Goal: Task Accomplishment & Management: Complete application form

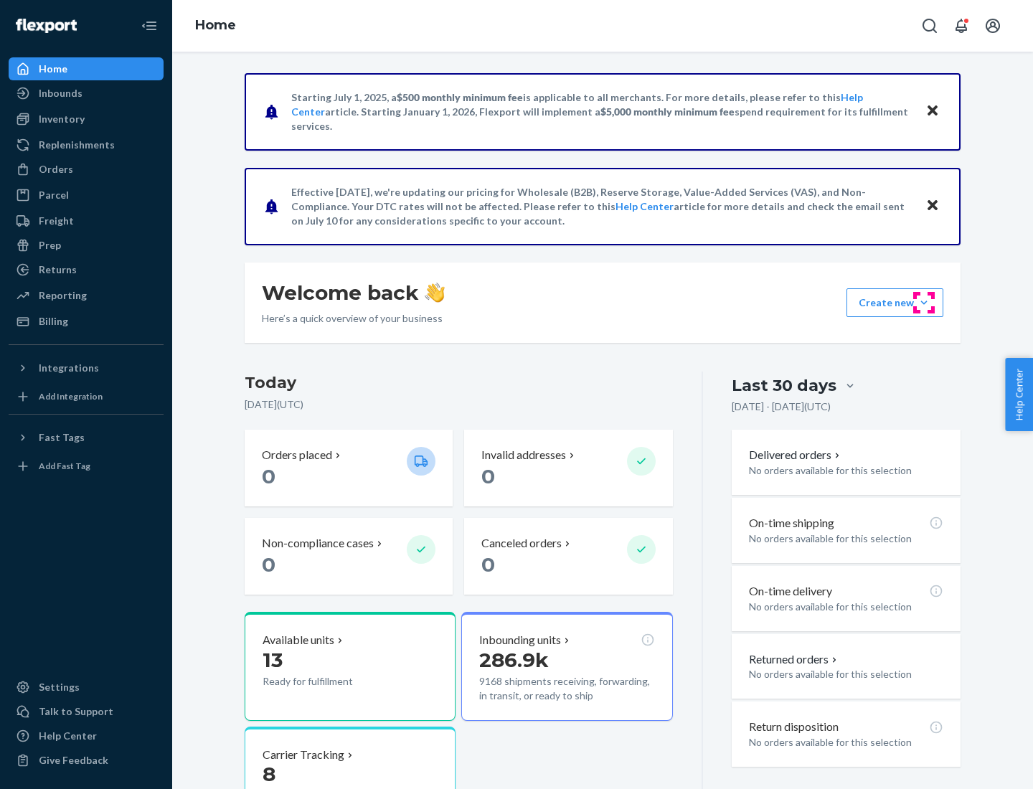
click at [924, 303] on button "Create new Create new inbound Create new order Create new product" at bounding box center [894, 302] width 97 height 29
click at [86, 93] on div "Inbounds" at bounding box center [86, 93] width 152 height 20
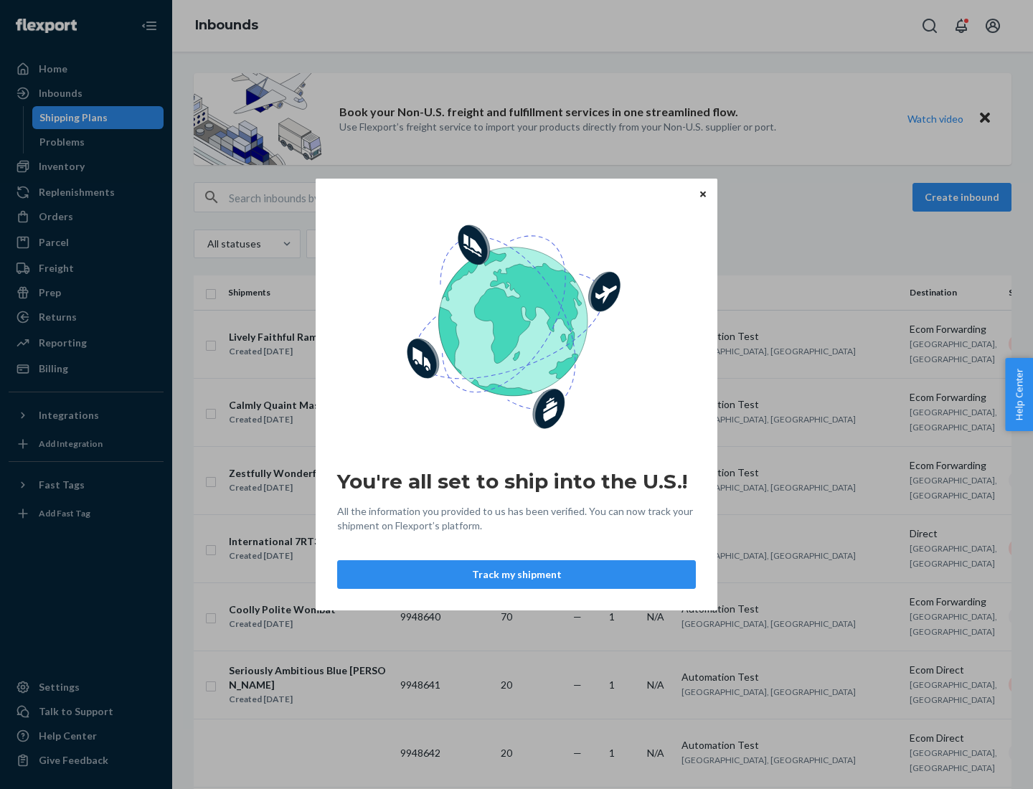
click at [702, 194] on icon "Close" at bounding box center [703, 194] width 6 height 6
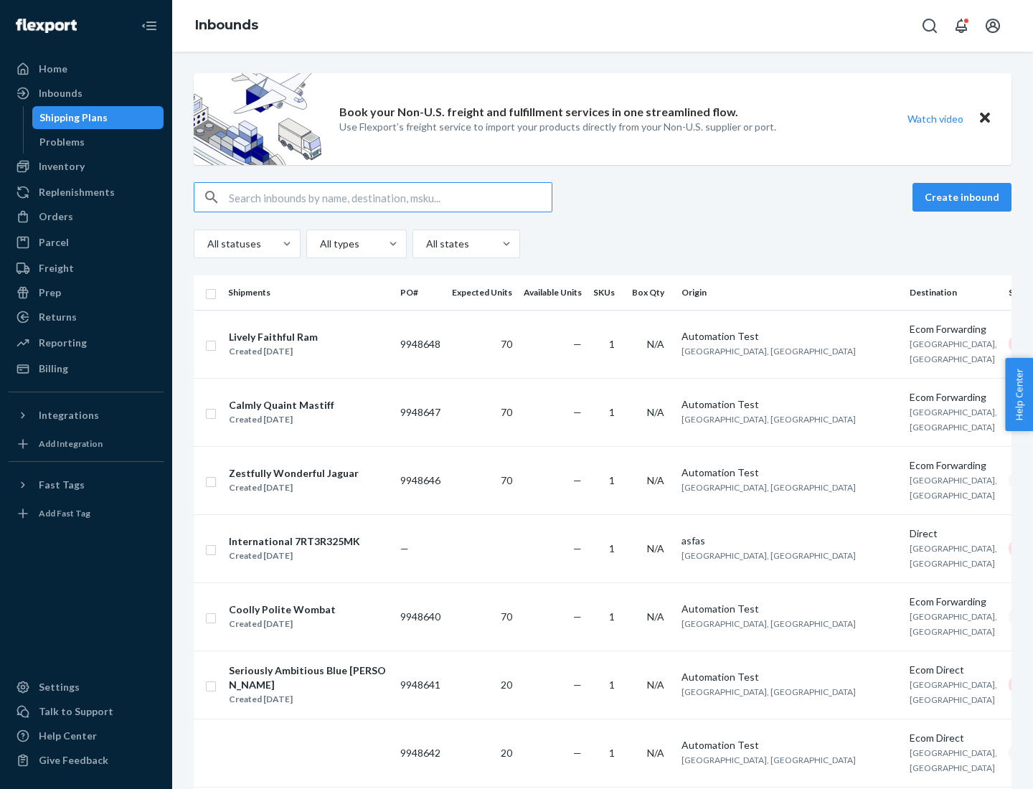
click at [964, 197] on button "Create inbound" at bounding box center [961, 197] width 99 height 29
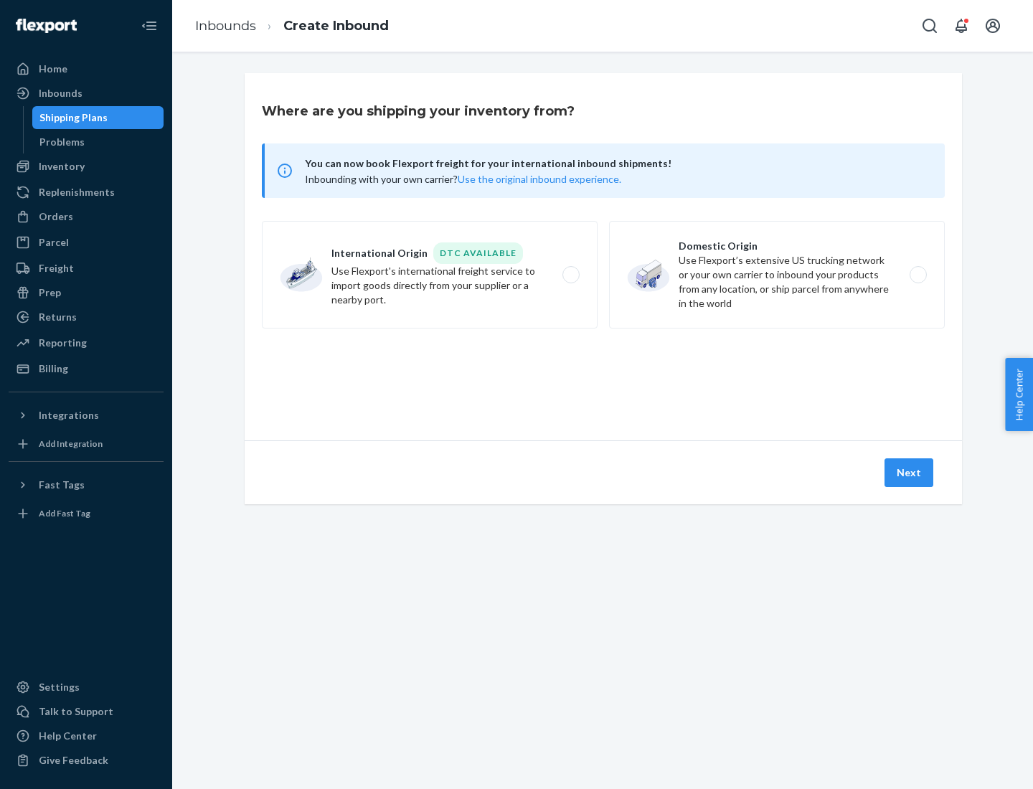
click at [777, 275] on label "Domestic Origin Use Flexport’s extensive US trucking network or your own carrie…" at bounding box center [777, 275] width 336 height 108
click at [917, 275] on input "Domestic Origin Use Flexport’s extensive US trucking network or your own carrie…" at bounding box center [921, 274] width 9 height 9
radio input "true"
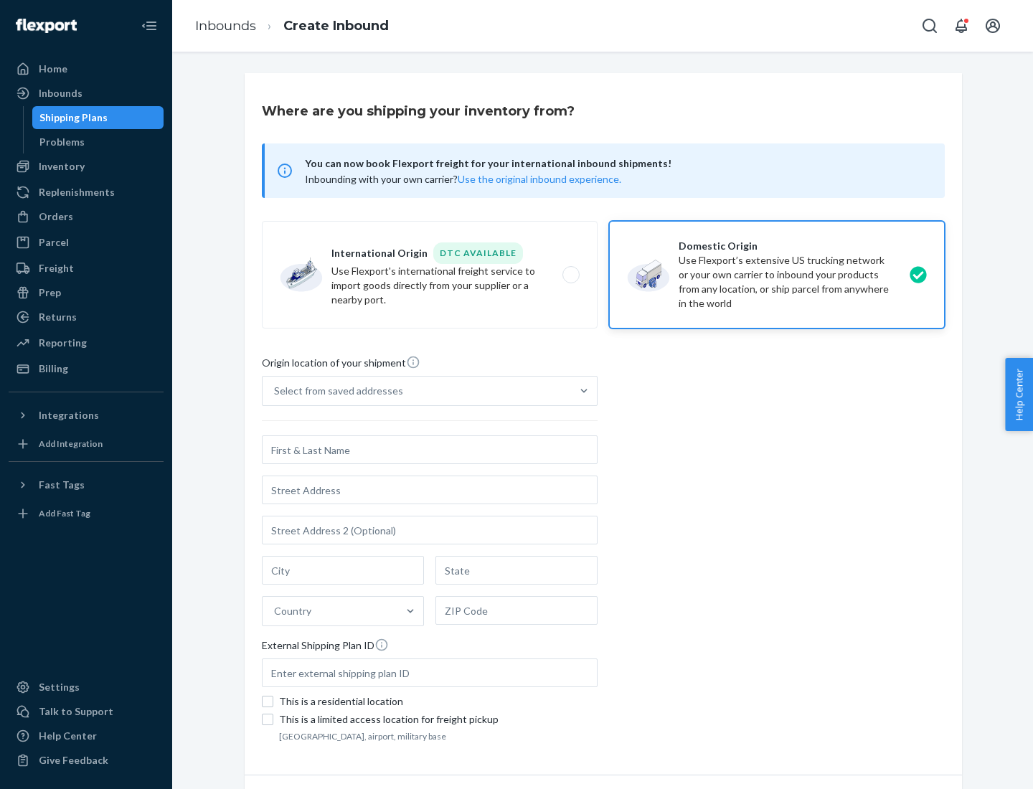
click at [417, 391] on div "Select from saved addresses" at bounding box center [416, 390] width 308 height 29
click at [275, 391] on input "Select from saved addresses" at bounding box center [274, 391] width 1 height 14
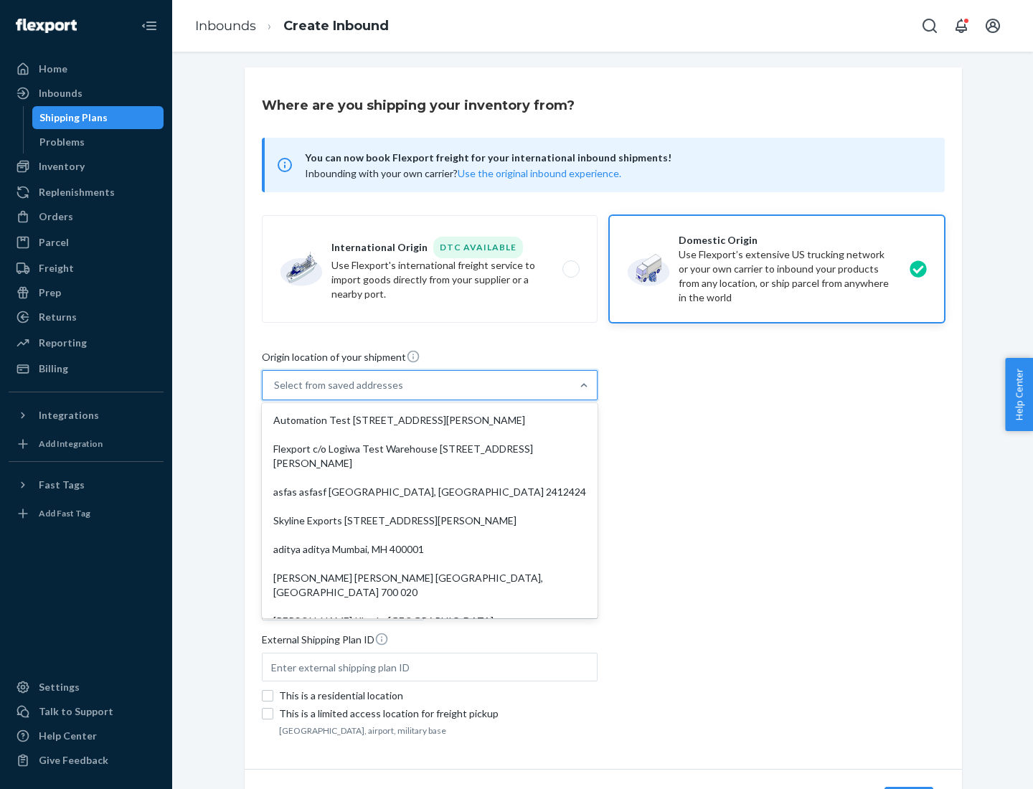
click at [430, 420] on div "Automation Test [STREET_ADDRESS][PERSON_NAME]" at bounding box center [430, 420] width 330 height 29
click at [275, 392] on input "option Automation Test [STREET_ADDRESS][PERSON_NAME]. 9 results available. Use …" at bounding box center [274, 385] width 1 height 14
type input "Automation Test"
type input "9th Floor"
type input "[GEOGRAPHIC_DATA]"
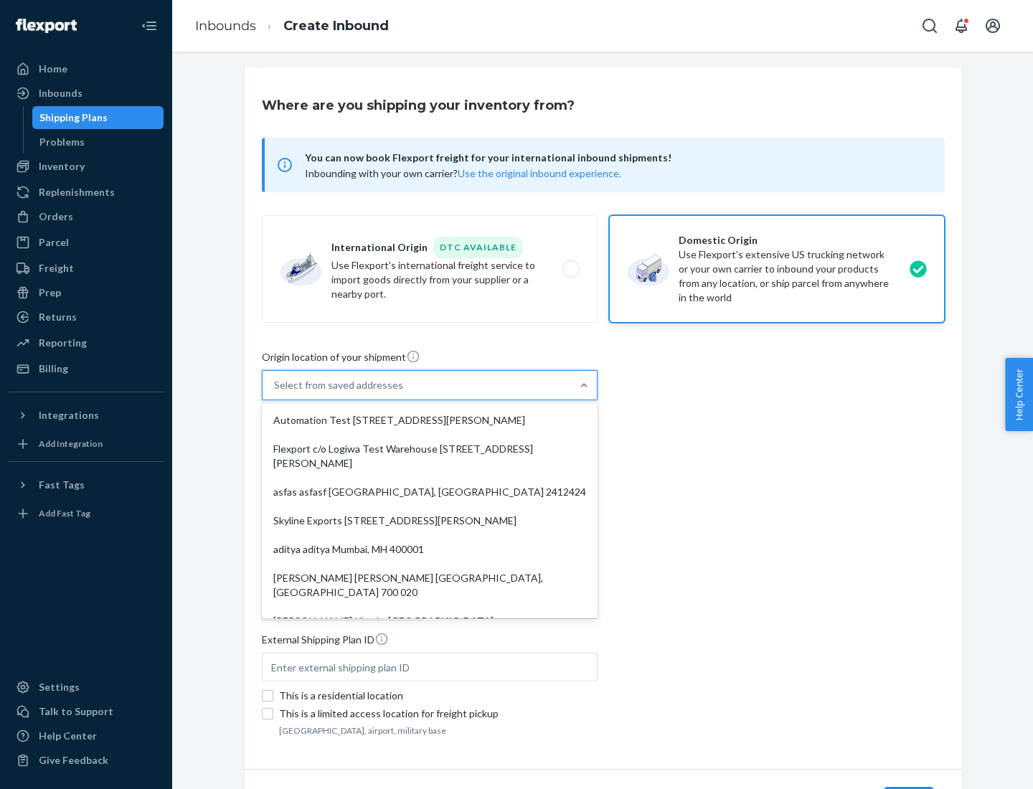
type input "CA"
type input "94104"
type input "[STREET_ADDRESS][PERSON_NAME]"
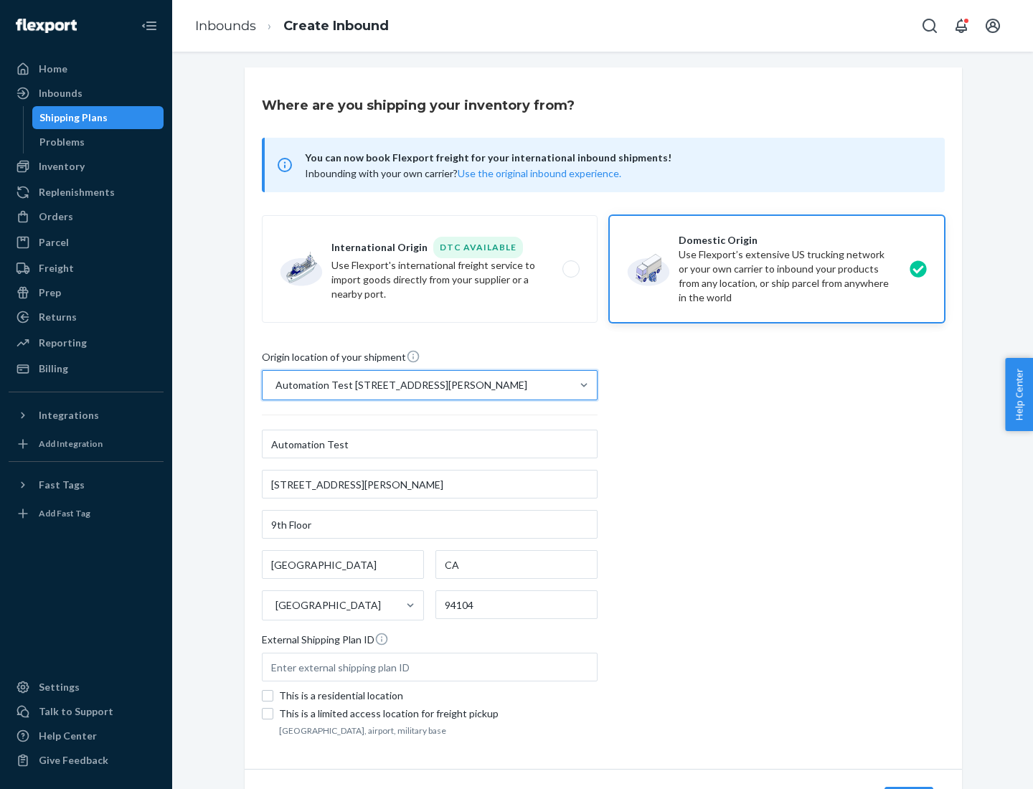
scroll to position [84, 0]
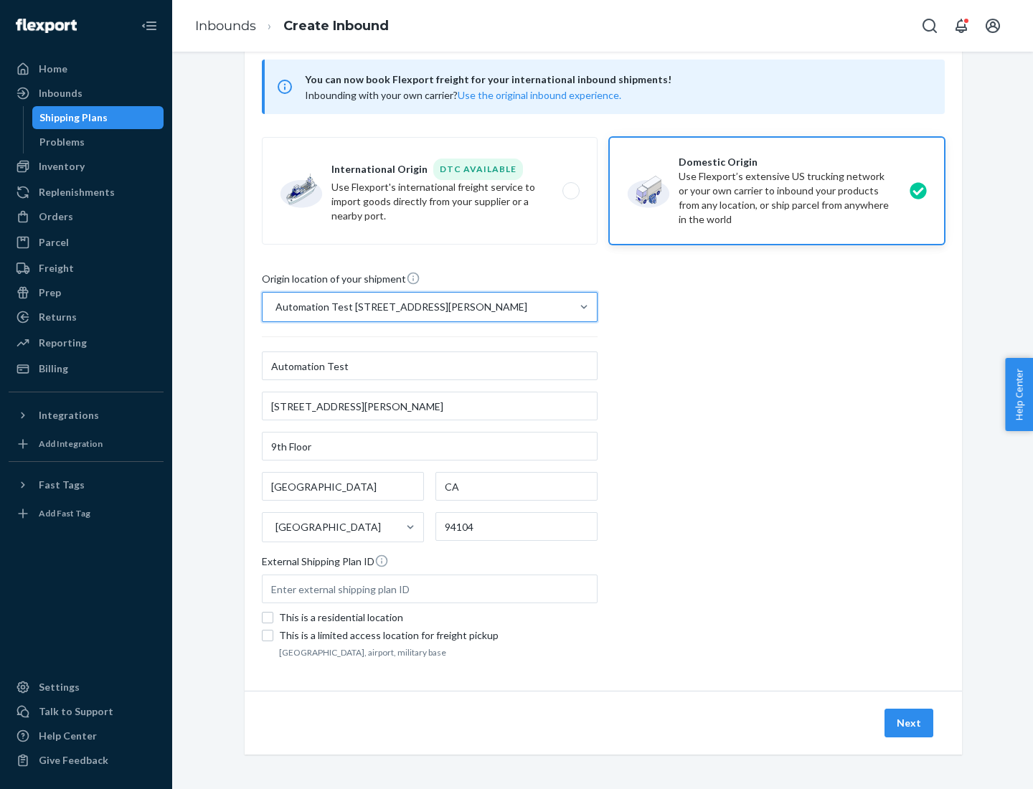
click at [909, 723] on button "Next" at bounding box center [908, 723] width 49 height 29
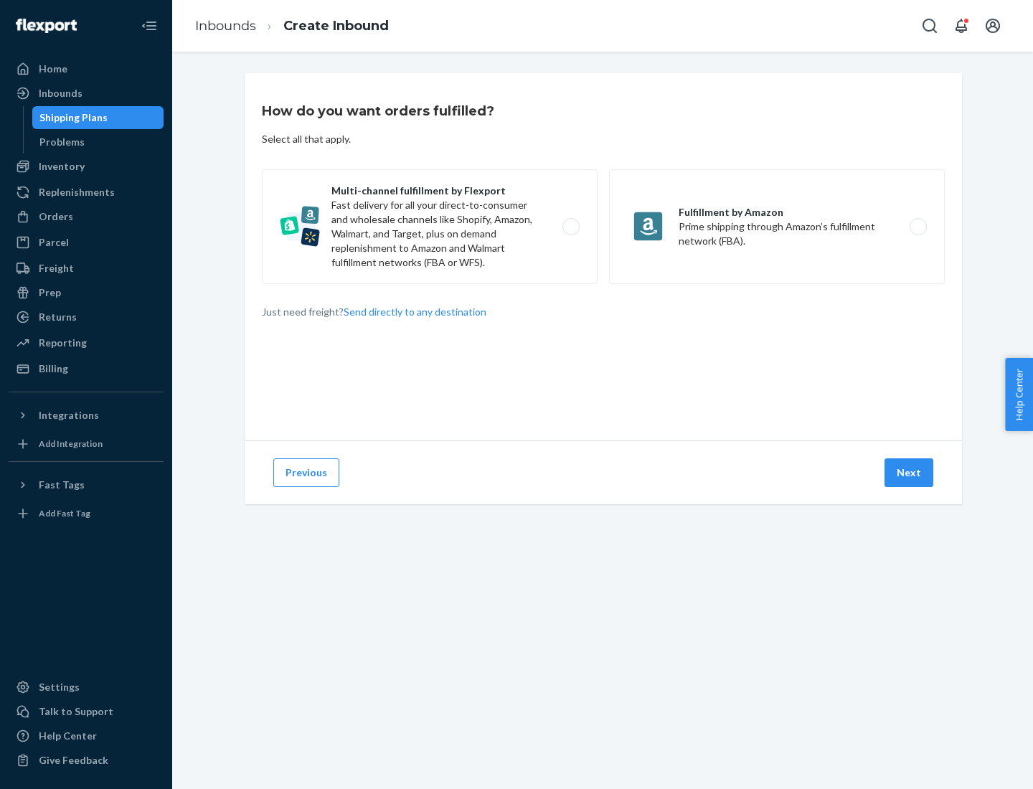
click at [430, 227] on label "Multi-channel fulfillment by Flexport Fast delivery for all your direct-to-cons…" at bounding box center [430, 226] width 336 height 115
click at [570, 227] on input "Multi-channel fulfillment by Flexport Fast delivery for all your direct-to-cons…" at bounding box center [574, 226] width 9 height 9
radio input "true"
click at [909, 473] on button "Next" at bounding box center [908, 472] width 49 height 29
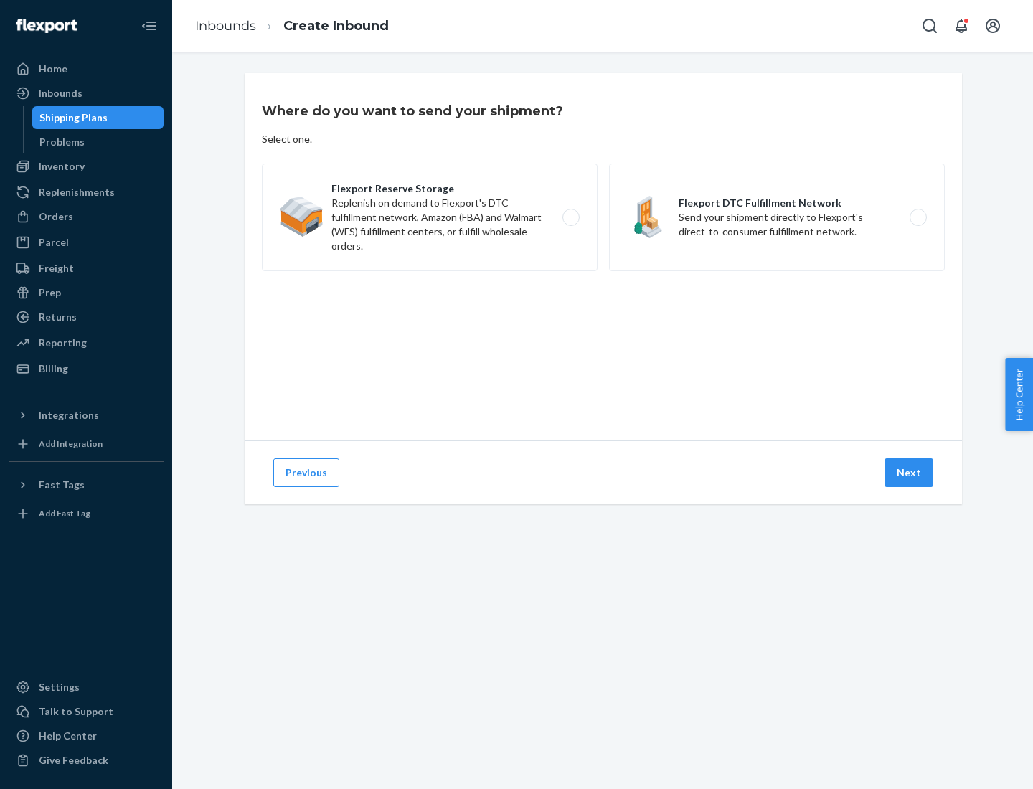
click at [430, 217] on label "Flexport Reserve Storage Replenish on demand to Flexport's DTC fulfillment netw…" at bounding box center [430, 218] width 336 height 108
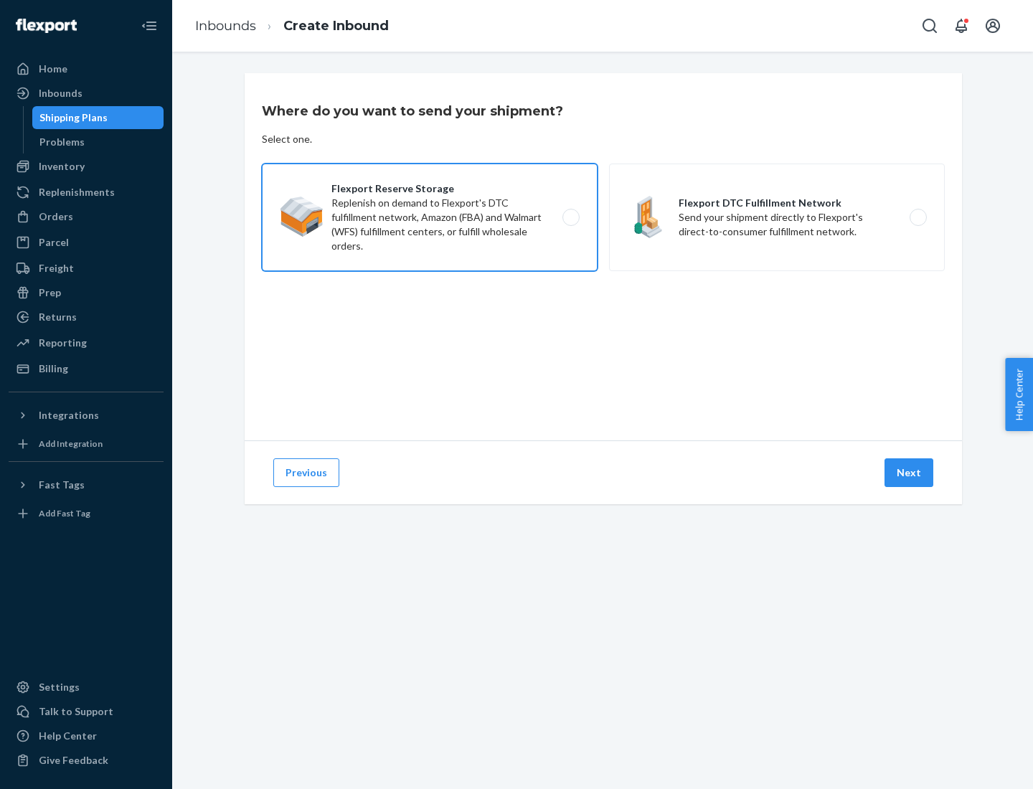
click at [570, 217] on input "Flexport Reserve Storage Replenish on demand to Flexport's DTC fulfillment netw…" at bounding box center [574, 217] width 9 height 9
radio input "true"
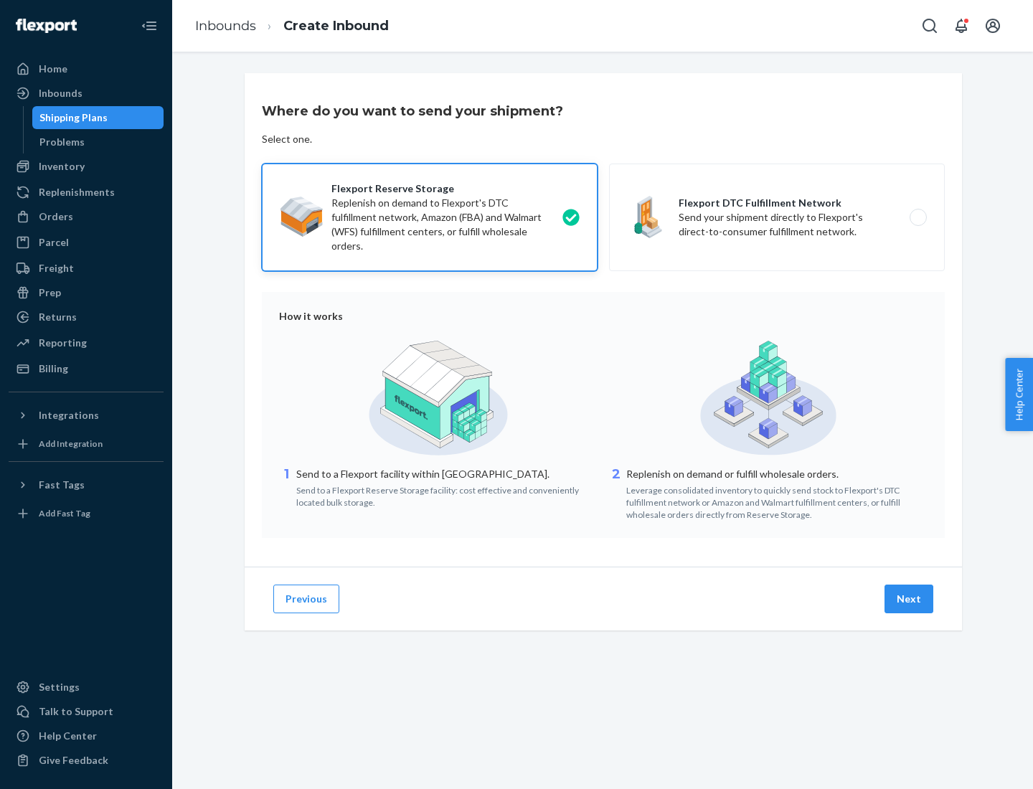
click at [909, 599] on button "Next" at bounding box center [908, 598] width 49 height 29
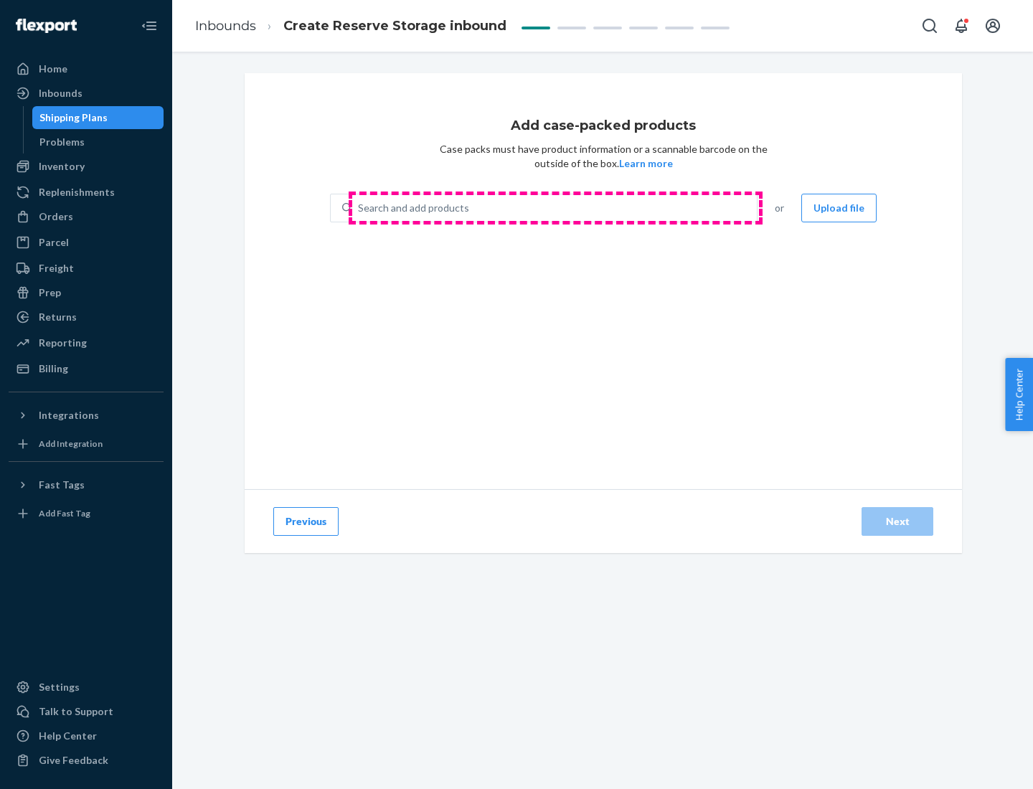
click at [555, 208] on div "Search and add products" at bounding box center [554, 208] width 404 height 26
click at [359, 208] on input "Search and add products" at bounding box center [358, 208] width 1 height 14
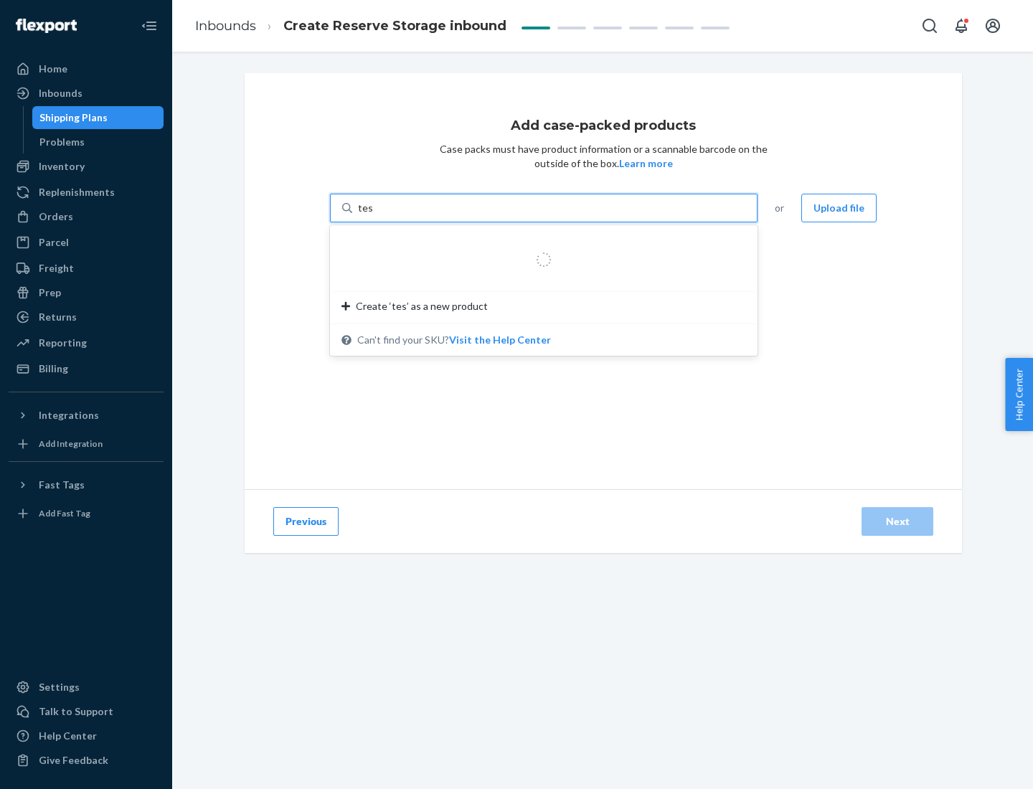
type input "test-syn"
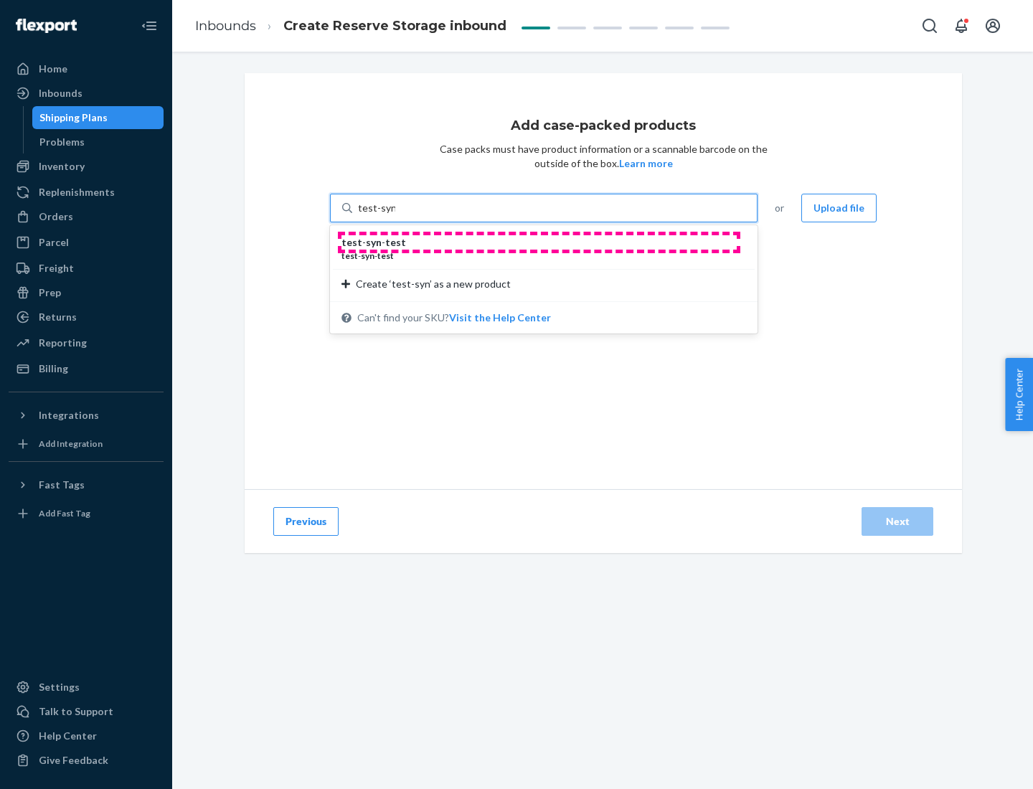
click at [539, 242] on div "test - syn - test" at bounding box center [537, 242] width 393 height 14
click at [395, 215] on input "test-syn" at bounding box center [376, 208] width 37 height 14
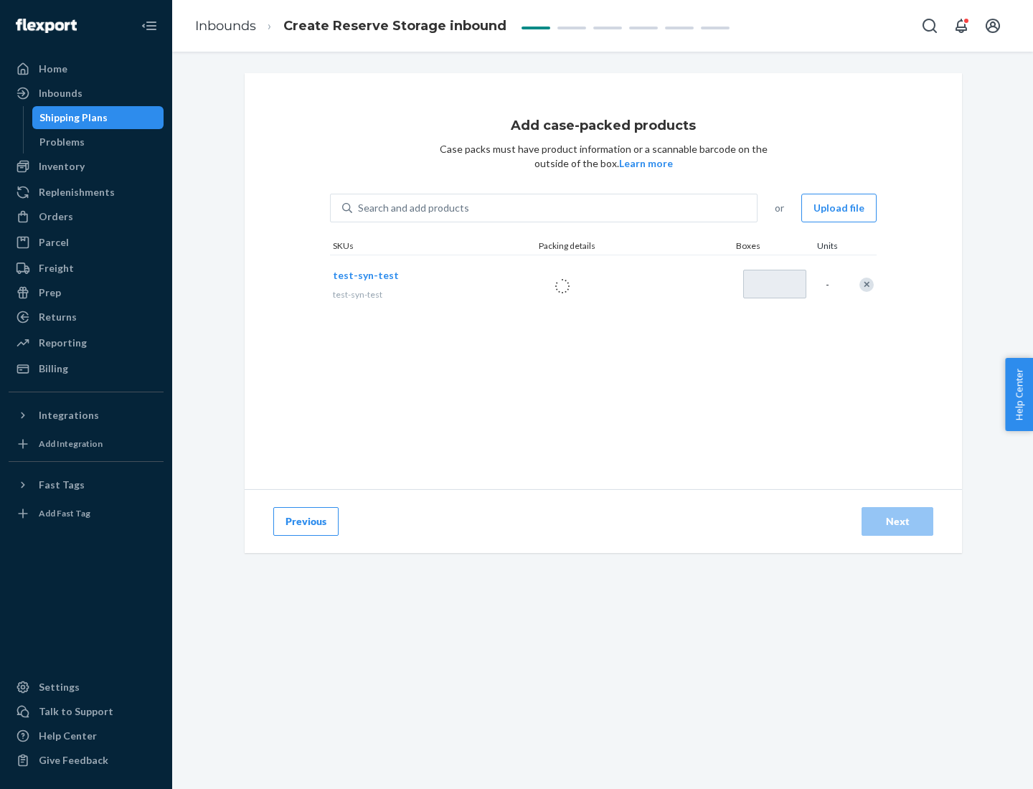
type input "1"
